Goal: Book appointment/travel/reservation

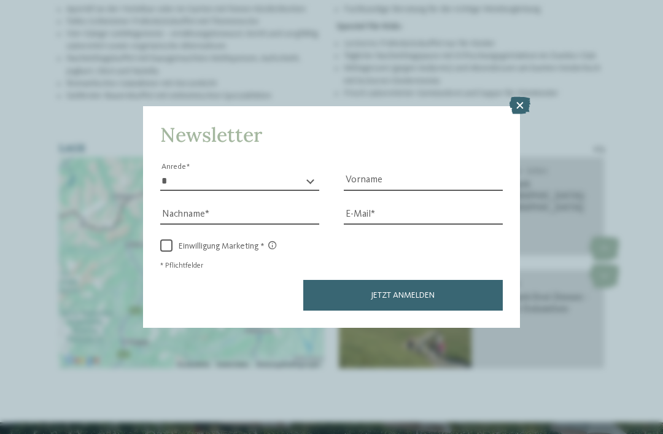
scroll to position [1526, 0]
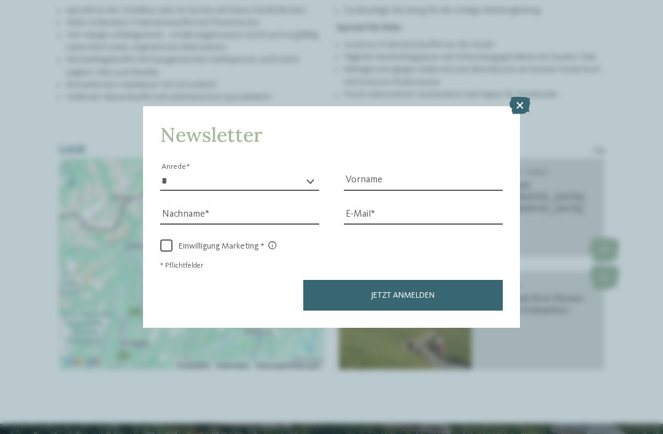
click at [516, 41] on div "Newsletter * **** **** ******* ****** Anrede Vorname Nachname Link" at bounding box center [331, 217] width 663 height 434
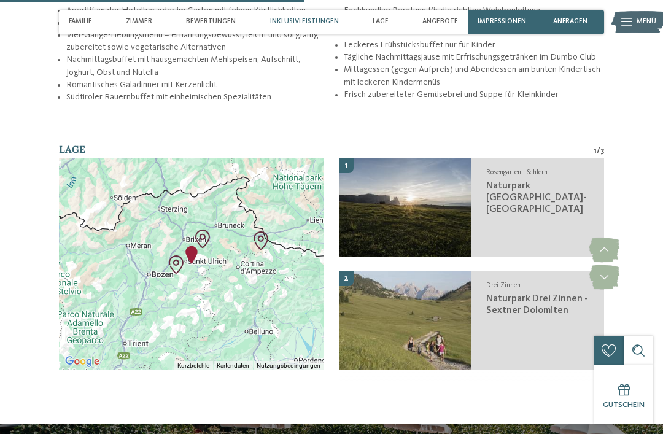
click at [513, 63] on li "Mittagessen (gegen Aufpreis) und Abendessen am bunten Kindertisch mit leckeren …" at bounding box center [474, 75] width 260 height 25
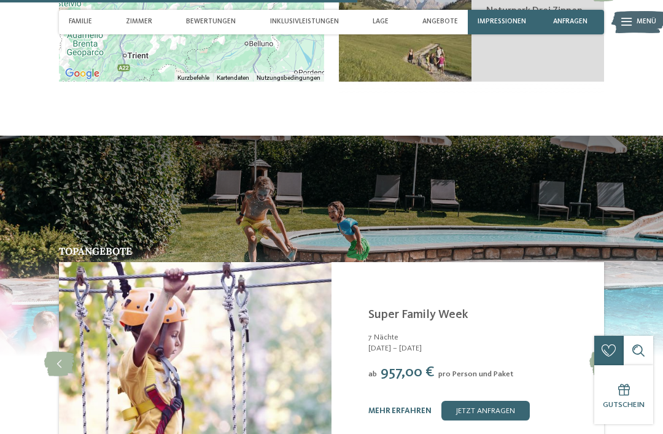
scroll to position [1816, 0]
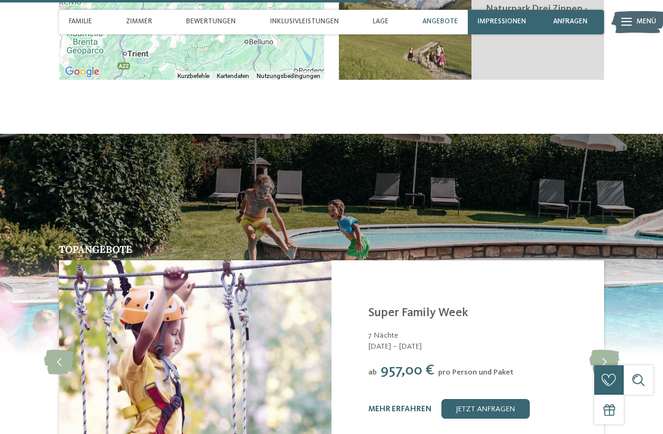
click at [411, 405] on link "mehr erfahren" at bounding box center [399, 409] width 63 height 8
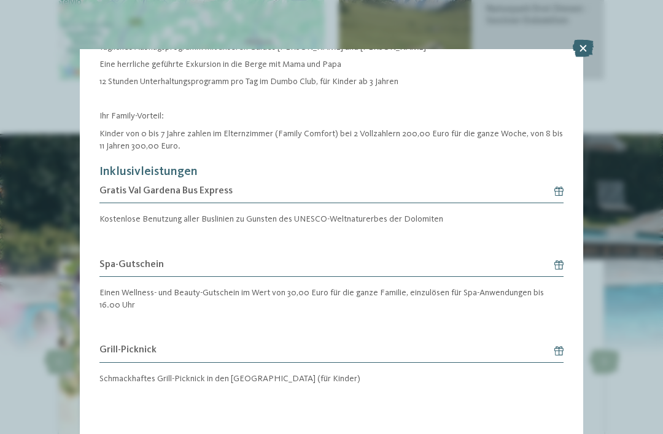
click at [602, 143] on div "Angebot 1 / 4 1" at bounding box center [331, 217] width 663 height 434
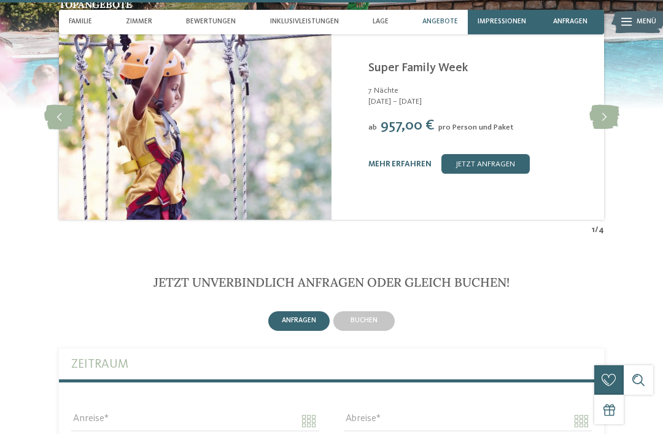
scroll to position [2062, 0]
click at [389, 311] on div "buchen" at bounding box center [363, 321] width 61 height 20
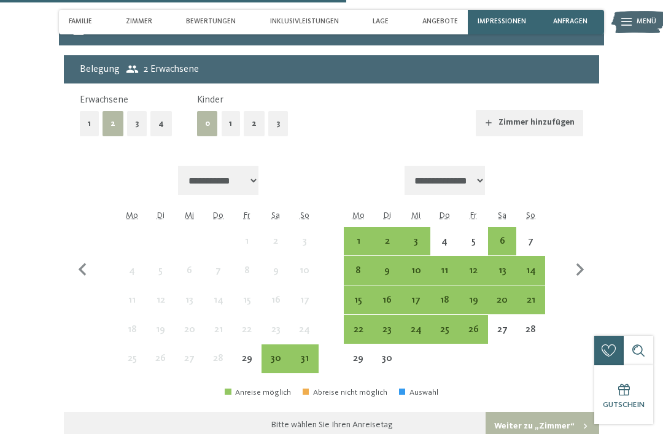
scroll to position [2392, 0]
click at [362, 236] on div "1" at bounding box center [358, 249] width 26 height 26
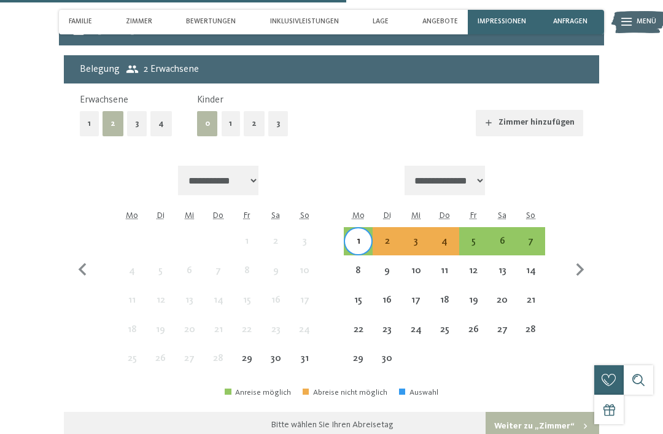
click at [534, 236] on div "7" at bounding box center [531, 249] width 26 height 26
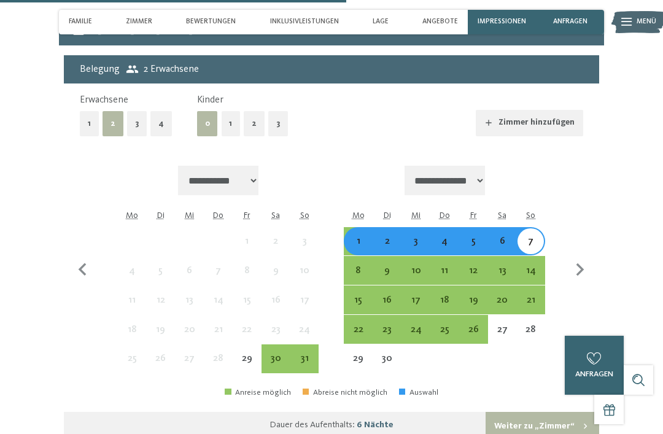
click at [275, 111] on button "3" at bounding box center [278, 123] width 20 height 25
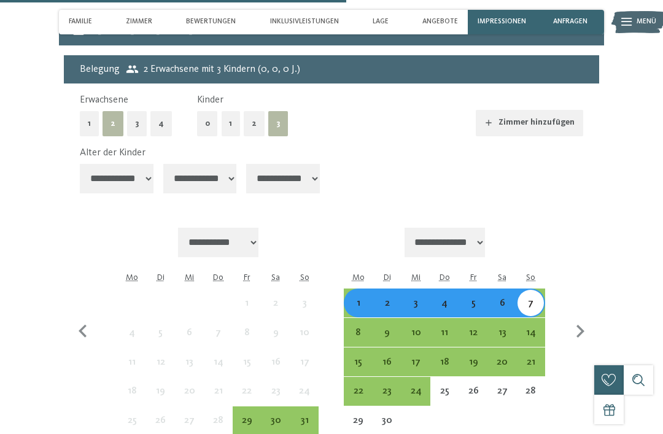
click at [135, 164] on select "**********" at bounding box center [117, 178] width 74 height 29
select select "*"
click at [205, 164] on select "**********" at bounding box center [200, 178] width 74 height 29
select select "**"
click at [276, 164] on select "**********" at bounding box center [283, 178] width 74 height 29
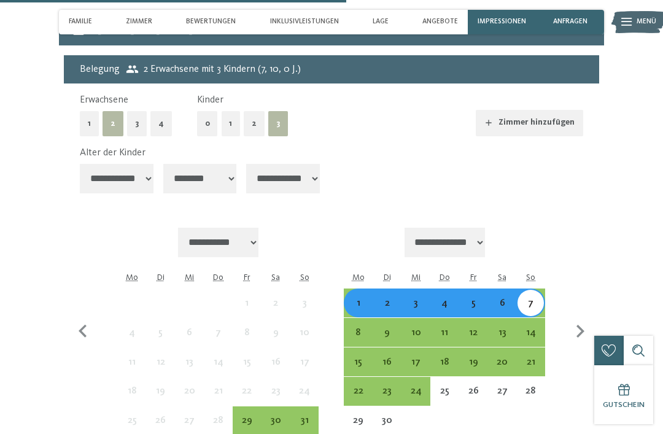
select select "**"
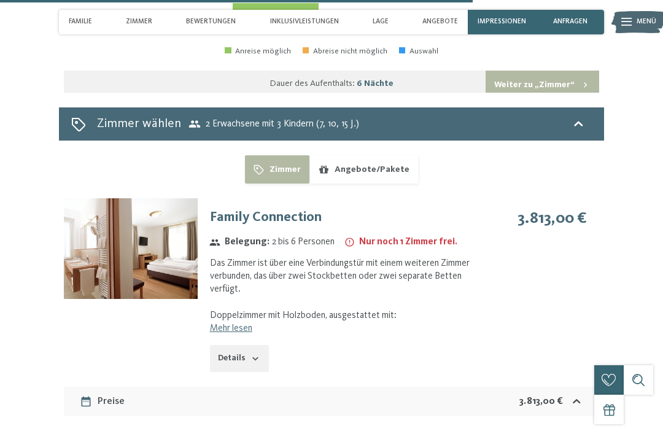
scroll to position [2797, 0]
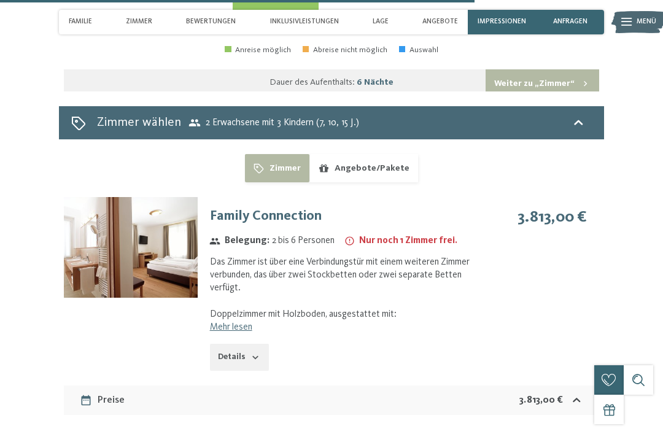
click at [249, 322] on link "Mehr lesen" at bounding box center [231, 327] width 42 height 10
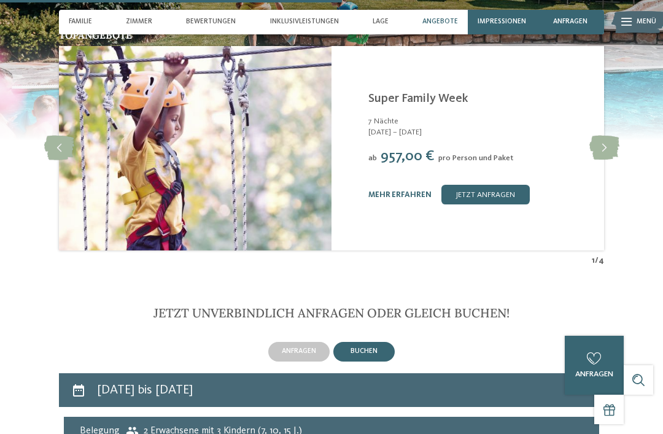
scroll to position [2013, 0]
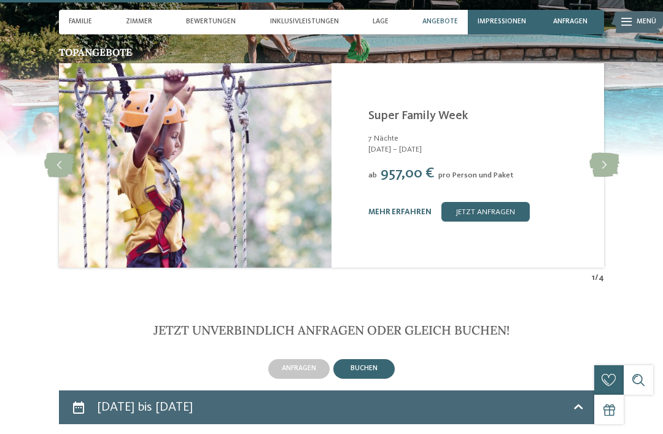
click at [410, 208] on link "mehr erfahren" at bounding box center [399, 212] width 63 height 8
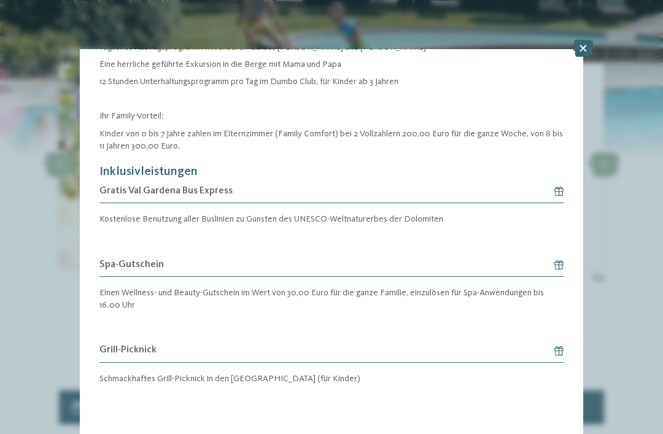
click at [587, 52] on icon at bounding box center [583, 48] width 21 height 17
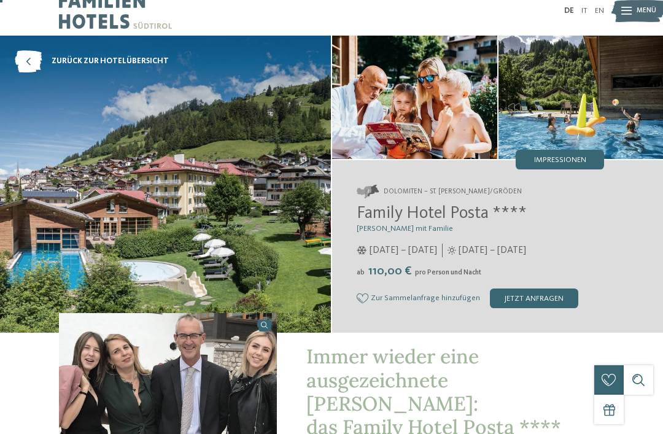
scroll to position [14, 0]
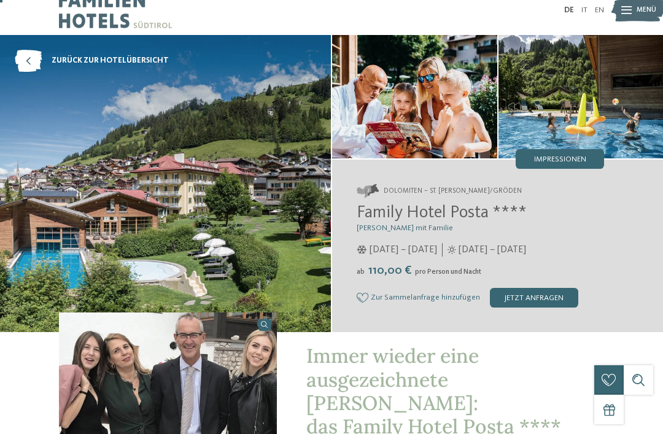
click at [575, 157] on span "Impressionen" at bounding box center [560, 160] width 52 height 8
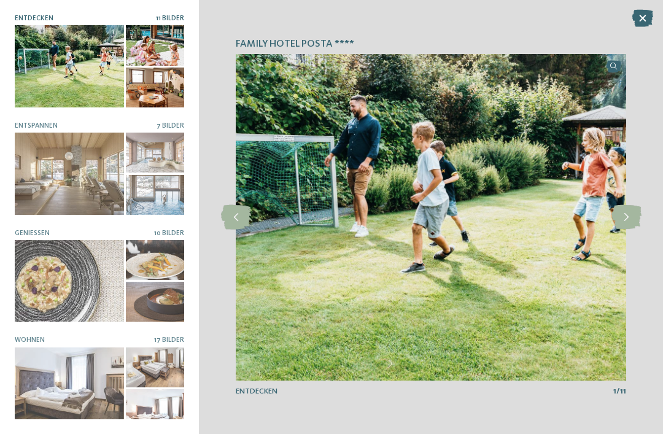
click at [55, 177] on div at bounding box center [69, 174] width 109 height 82
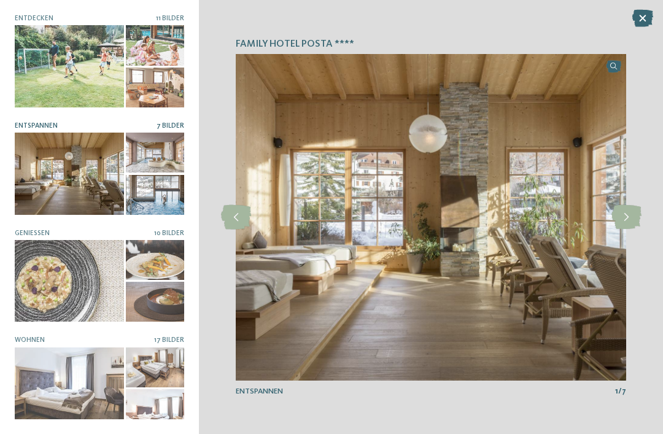
click at [630, 230] on icon at bounding box center [627, 217] width 30 height 25
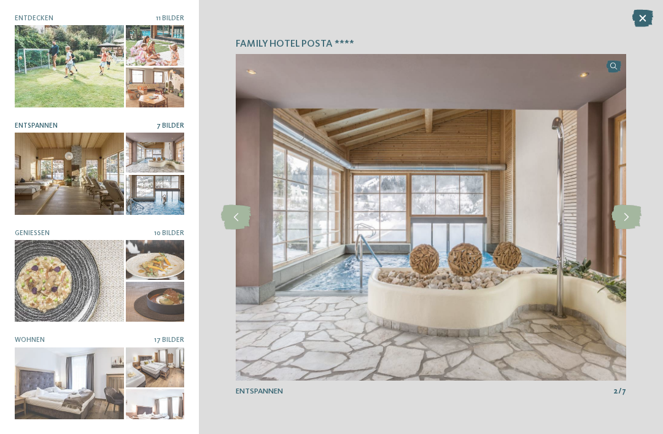
click at [630, 230] on icon at bounding box center [627, 217] width 30 height 25
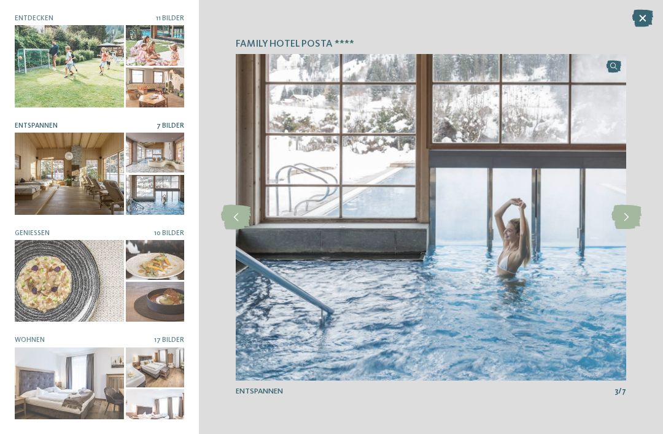
click at [629, 230] on icon at bounding box center [627, 217] width 30 height 25
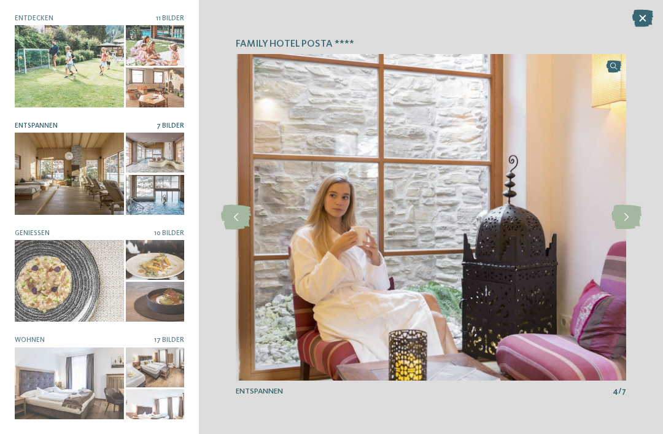
click at [629, 230] on icon at bounding box center [627, 217] width 30 height 25
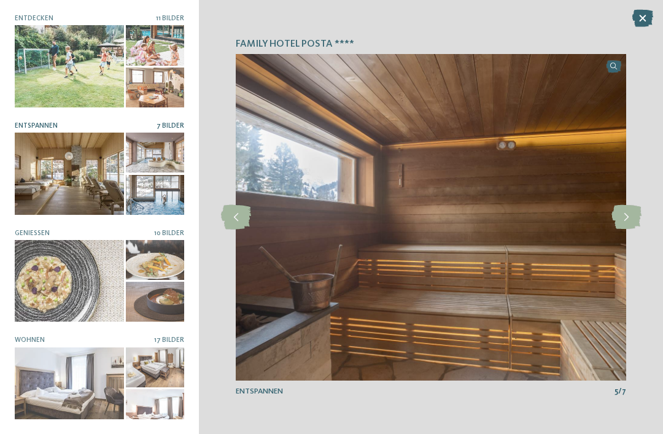
click at [631, 230] on icon at bounding box center [627, 217] width 30 height 25
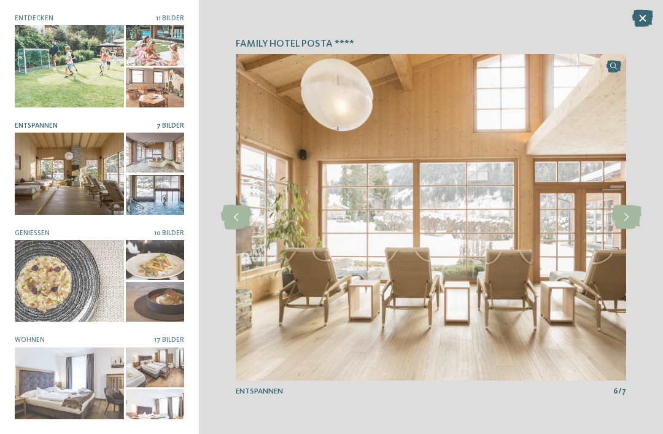
click at [630, 230] on icon at bounding box center [627, 217] width 30 height 25
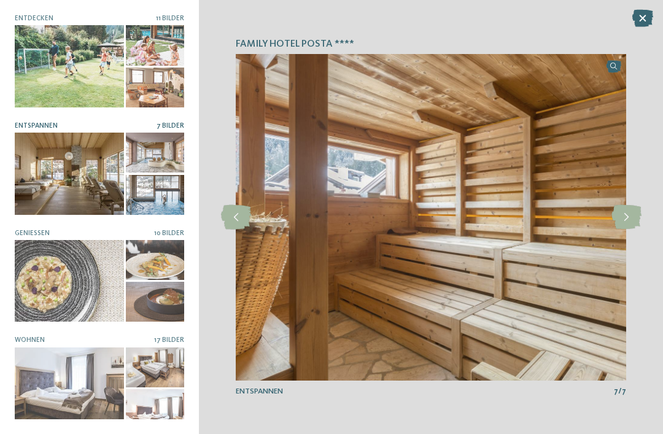
click at [634, 230] on icon at bounding box center [627, 217] width 30 height 25
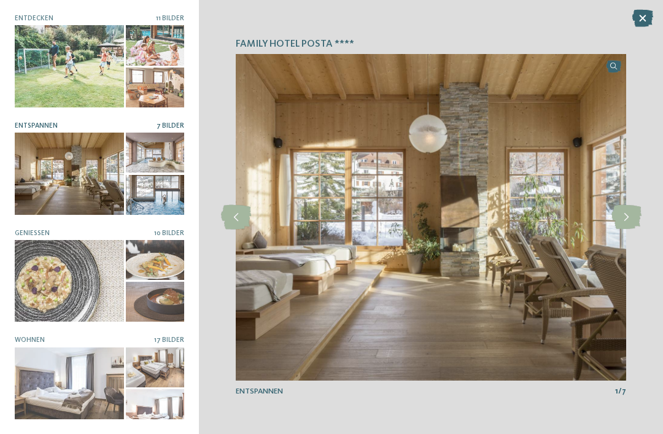
click at [629, 230] on icon at bounding box center [627, 217] width 30 height 25
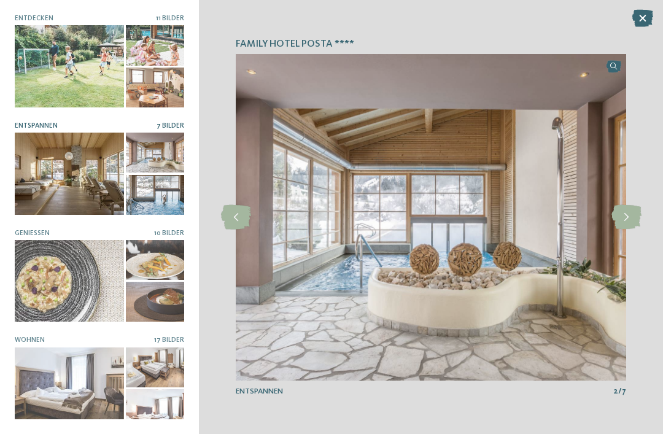
scroll to position [39, 0]
click at [48, 58] on div at bounding box center [69, 66] width 109 height 82
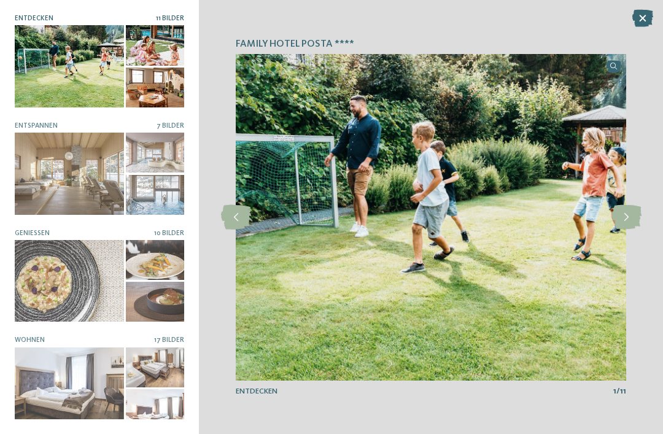
click at [642, 20] on icon at bounding box center [643, 18] width 21 height 17
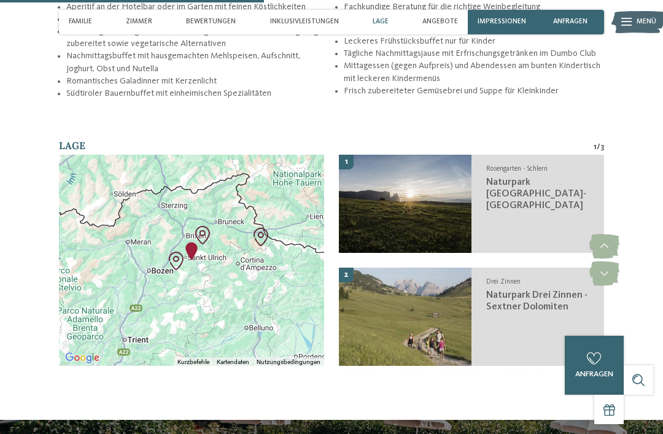
scroll to position [1583, 0]
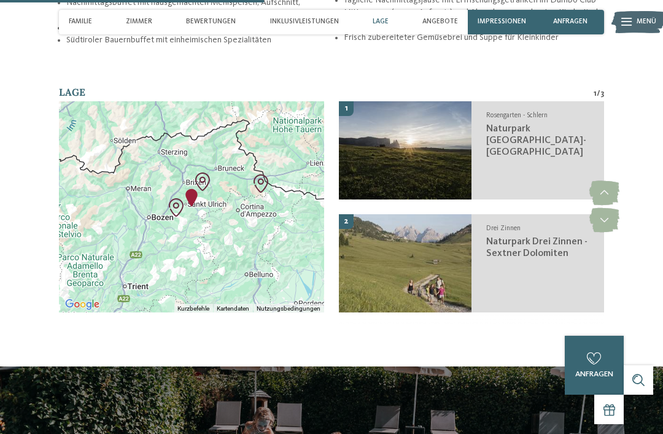
click at [609, 208] on icon at bounding box center [605, 220] width 30 height 25
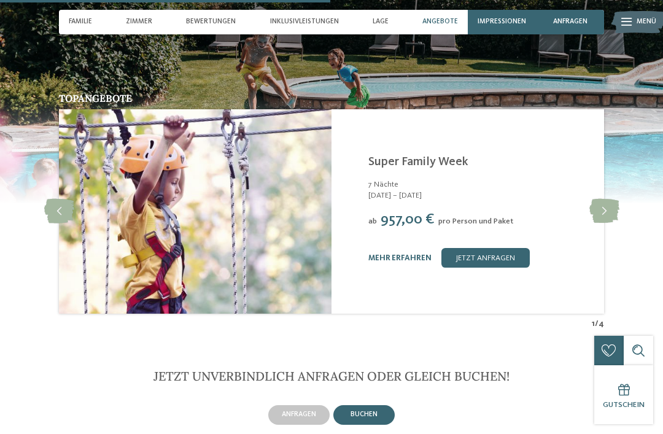
scroll to position [2006, 0]
